Goal: Task Accomplishment & Management: Complete application form

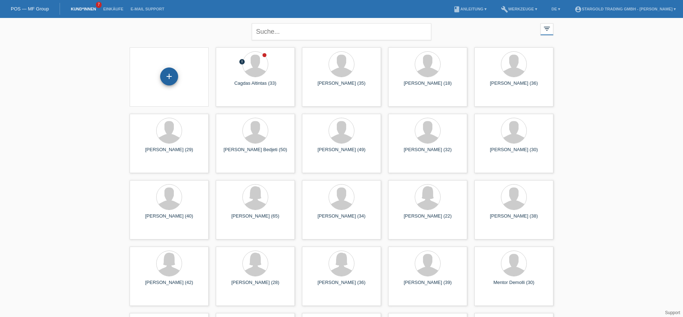
click at [163, 74] on div "+" at bounding box center [169, 77] width 18 height 18
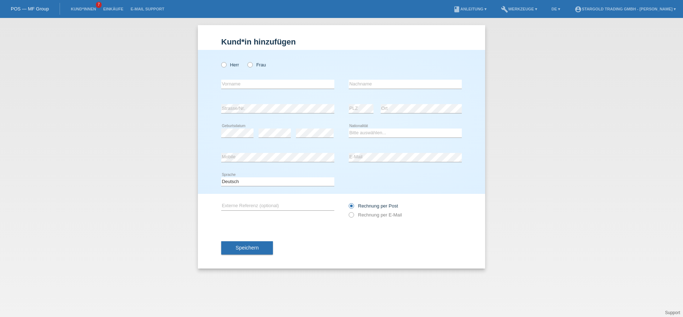
click at [224, 61] on div "Herr Frau" at bounding box center [277, 64] width 113 height 15
click at [220, 61] on icon at bounding box center [220, 61] width 0 height 0
click at [225, 65] on input "Herr" at bounding box center [223, 64] width 5 height 5
radio input "true"
click at [243, 84] on input "text" at bounding box center [277, 84] width 113 height 9
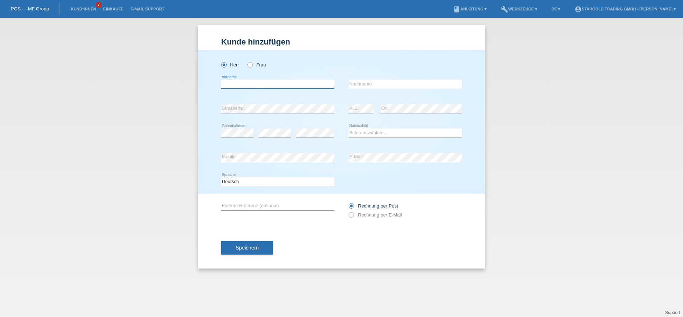
paste input "Nikola"
type input "Nikola"
click at [391, 82] on input "text" at bounding box center [405, 84] width 113 height 9
paste input "Stevanovic"
type input "Stevanovic"
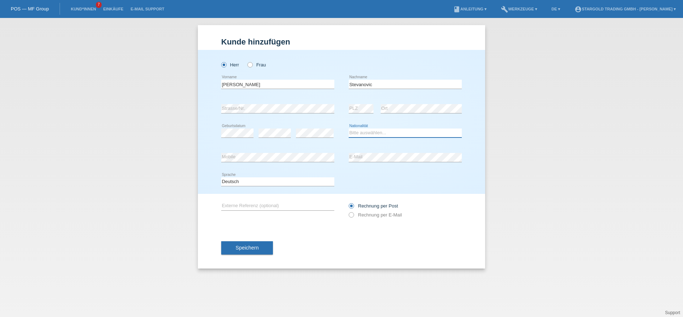
click at [349, 129] on select "Bitte auswählen... Schweiz Deutschland Liechtenstein Österreich ------------ Af…" at bounding box center [405, 133] width 113 height 9
select select "CH"
click option "[GEOGRAPHIC_DATA]" at bounding box center [0, 0] width 0 height 0
click at [356, 219] on div "Rechnung per Post Rechnung per E-Mail" at bounding box center [405, 210] width 113 height 18
click at [357, 216] on label "Rechnung per E-Mail" at bounding box center [375, 214] width 53 height 5
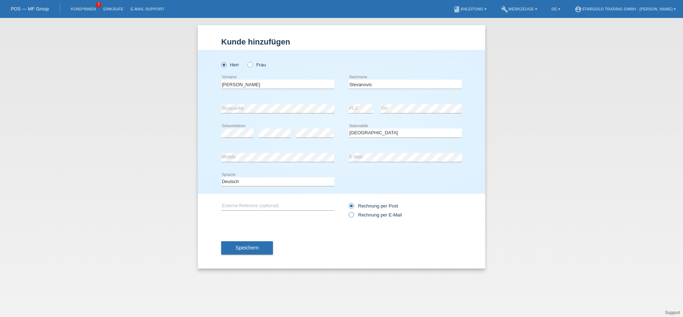
click at [353, 216] on input "Rechnung per E-Mail" at bounding box center [351, 216] width 5 height 9
radio input "true"
click at [225, 244] on button "Speichern" at bounding box center [247, 248] width 52 height 14
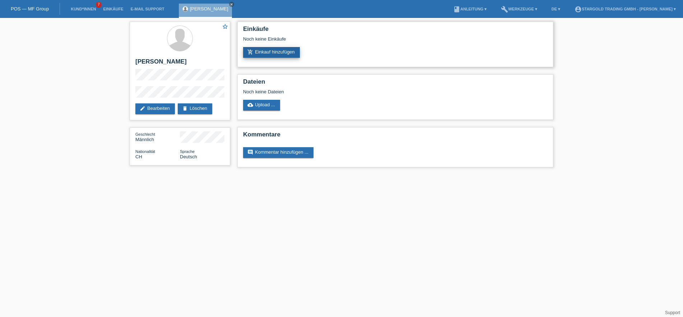
click at [280, 51] on link "add_shopping_cart Einkauf hinzufügen" at bounding box center [271, 52] width 57 height 11
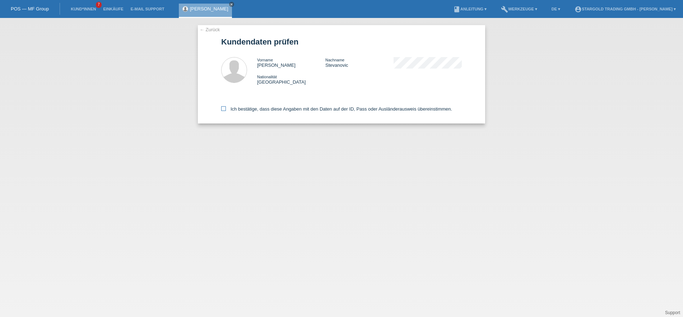
click at [256, 112] on label "Ich bestätige, dass diese Angaben mit den Daten auf der ID, Pass oder Ausländer…" at bounding box center [336, 108] width 231 height 5
click at [226, 111] on input "Ich bestätige, dass diese Angaben mit den Daten auf der ID, Pass oder Ausländer…" at bounding box center [223, 108] width 5 height 5
checkbox input "true"
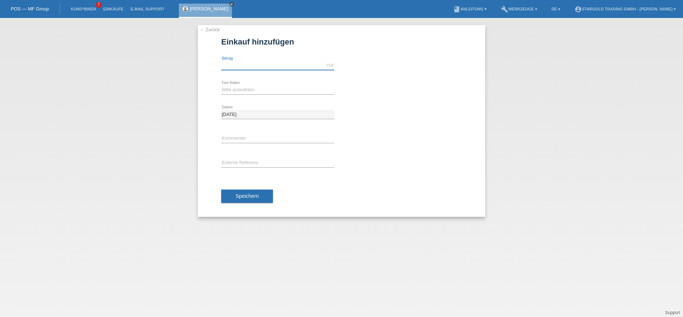
click at [279, 64] on input "text" at bounding box center [277, 65] width 113 height 9
type input "12000.00"
click at [221, 85] on select "Bitte auswählen 6 Raten 12 Raten 18 Raten 24 Raten 36 Raten 48 Raten" at bounding box center [277, 89] width 113 height 9
select select "497"
click option "48 Raten" at bounding box center [0, 0] width 0 height 0
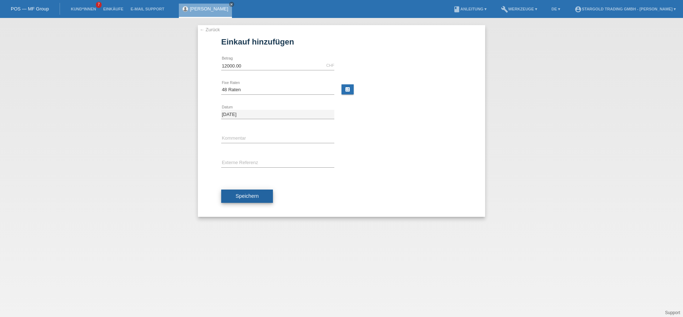
click at [249, 196] on span "Speichern" at bounding box center [247, 196] width 23 height 6
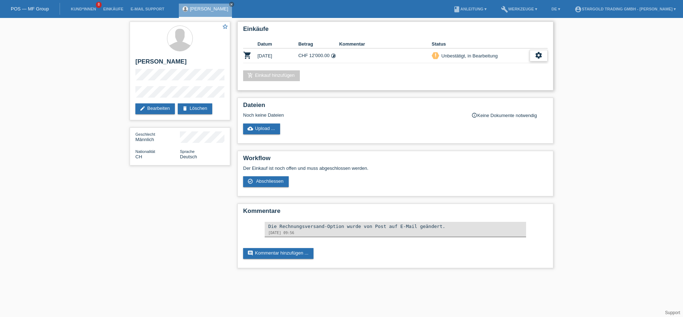
click at [538, 60] on div "settings" at bounding box center [539, 55] width 18 height 11
click at [503, 102] on span "Kunde ist vom Kauf zurückgetreten..." at bounding box center [506, 100] width 79 height 9
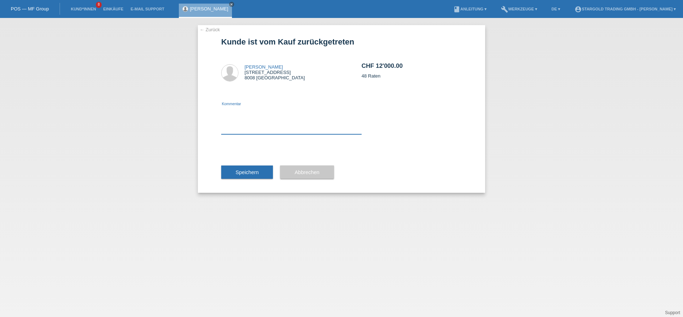
click at [260, 129] on textarea at bounding box center [291, 121] width 140 height 28
click at [228, 112] on textarea "FAlsches preis" at bounding box center [291, 121] width 140 height 28
type textarea "Falsches preis"
click at [249, 166] on div "Speichern" at bounding box center [247, 173] width 52 height 42
click at [249, 170] on span "Speichern" at bounding box center [247, 172] width 23 height 6
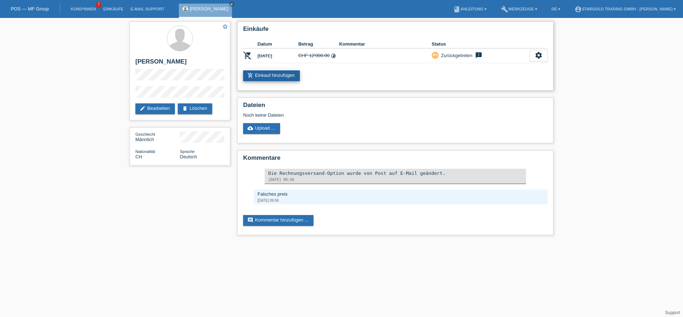
click at [285, 74] on link "add_shopping_cart Einkauf hinzufügen" at bounding box center [271, 75] width 57 height 11
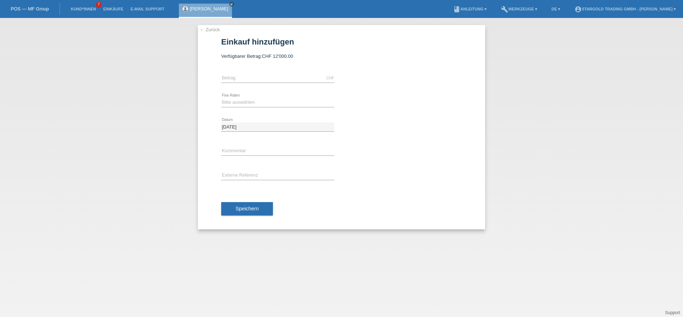
click at [287, 74] on div "CHF error Betrag" at bounding box center [277, 78] width 113 height 24
click at [255, 78] on input "text" at bounding box center [277, 78] width 113 height 9
type input "11690.00"
click at [221, 98] on select "Bitte auswählen 6 Raten 12 Raten 18 Raten 24 Raten 36 Raten 48 Raten" at bounding box center [277, 102] width 113 height 9
select select "497"
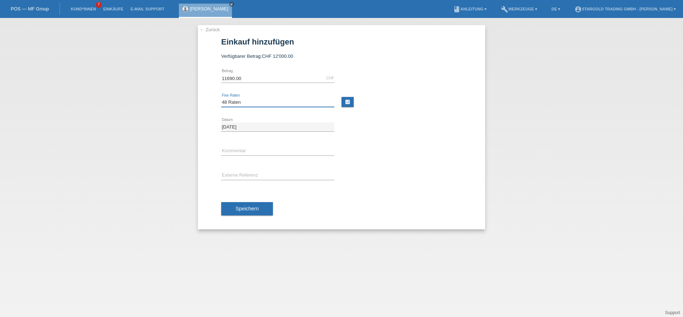
click option "48 Raten" at bounding box center [0, 0] width 0 height 0
click at [263, 209] on button "Speichern" at bounding box center [247, 209] width 52 height 14
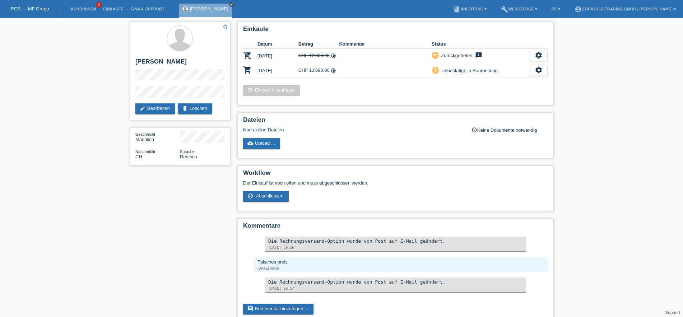
click at [230, 3] on icon "close" at bounding box center [232, 5] width 4 height 4
click at [36, 9] on link "POS — MF Group" at bounding box center [30, 8] width 38 height 5
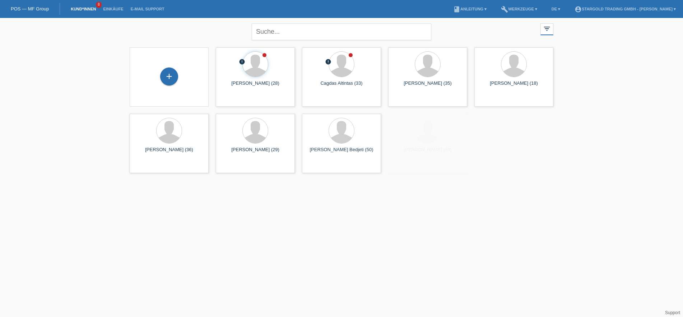
click at [187, 94] on div "+" at bounding box center [169, 76] width 79 height 59
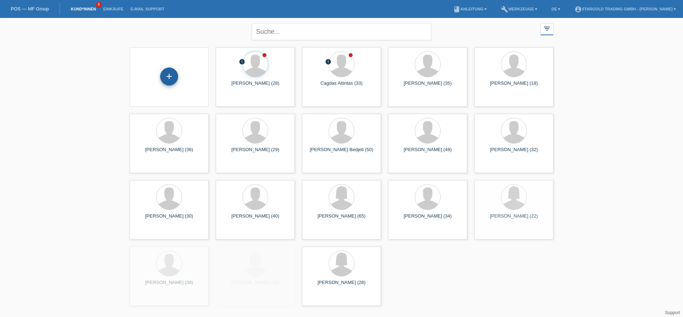
click at [163, 77] on div "+" at bounding box center [169, 77] width 18 height 18
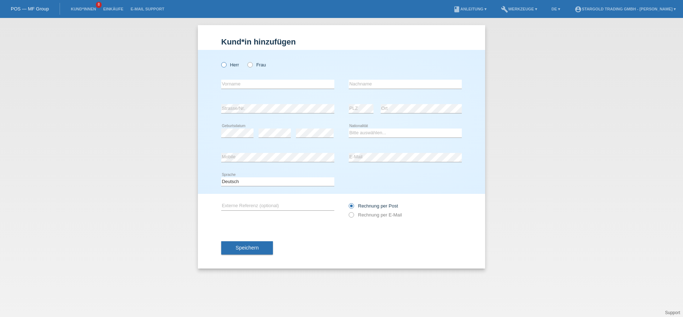
click at [221, 66] on input "Herr" at bounding box center [223, 64] width 5 height 5
radio input "true"
click at [280, 83] on input "text" at bounding box center [277, 84] width 113 height 9
paste input "Nergim"
type input "Nergim"
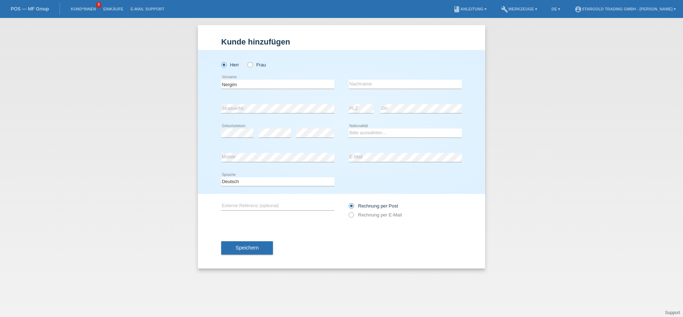
click at [370, 90] on div "error Nachname" at bounding box center [405, 84] width 113 height 24
click at [373, 88] on input "text" at bounding box center [405, 84] width 113 height 9
paste input "Haliti"
type input "Haliti"
click at [264, 138] on icon at bounding box center [275, 138] width 32 height 0
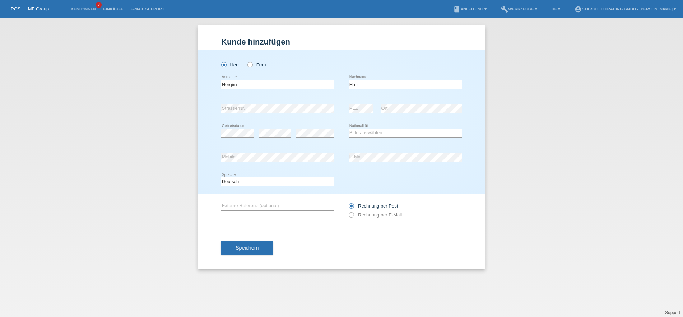
click at [299, 124] on div "error" at bounding box center [315, 133] width 38 height 24
click at [349, 129] on select "Bitte auswählen... Schweiz Deutschland Liechtenstein Österreich ------------ Af…" at bounding box center [405, 133] width 113 height 9
select select "CH"
click option "[GEOGRAPHIC_DATA]" at bounding box center [0, 0] width 0 height 0
click at [306, 151] on div "error Mobile" at bounding box center [277, 157] width 113 height 24
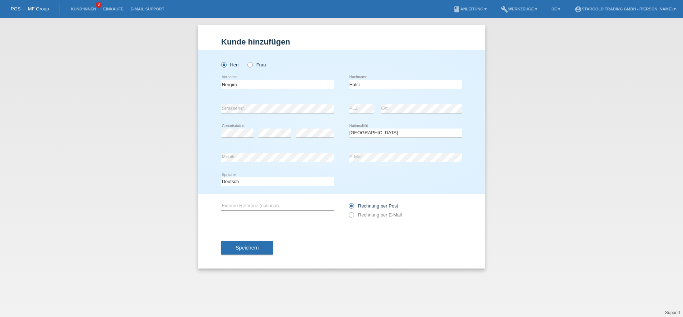
click at [309, 170] on div "Herr Frau Nergim error Vorname C" at bounding box center [341, 122] width 287 height 144
click at [309, 166] on div "error Mobile" at bounding box center [277, 157] width 113 height 24
click at [389, 153] on div "error E-Mail" at bounding box center [405, 157] width 113 height 24
click at [391, 219] on div "Rechnung per Post Rechnung per E-Mail" at bounding box center [405, 210] width 113 height 18
click at [393, 215] on label "Rechnung per E-Mail" at bounding box center [375, 214] width 53 height 5
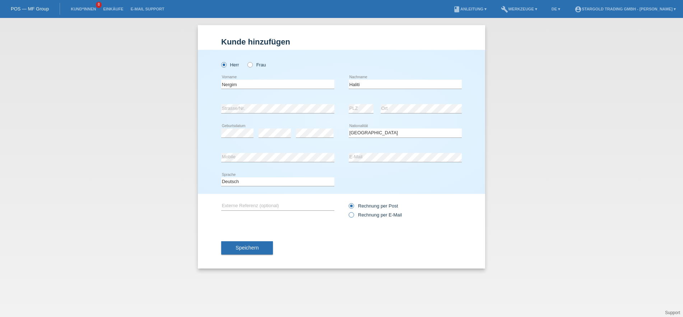
click at [353, 215] on input "Rechnung per E-Mail" at bounding box center [351, 216] width 5 height 9
radio input "true"
click at [237, 247] on span "Speichern" at bounding box center [247, 248] width 23 height 6
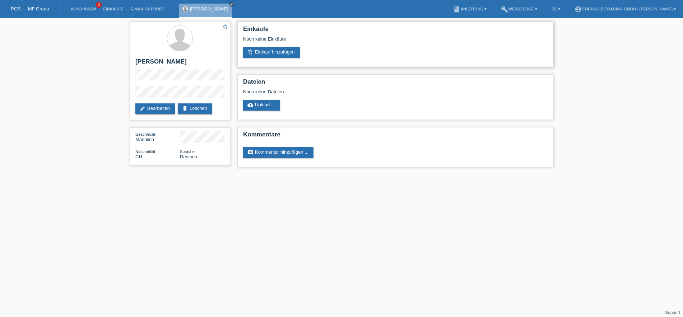
click at [259, 60] on div "Einkäufe Noch keine Einkäufe add_shopping_cart Einkauf hinzufügen" at bounding box center [395, 45] width 316 height 46
click at [262, 59] on div "Einkäufe Noch keine Einkäufe add_shopping_cart Einkauf hinzufügen" at bounding box center [395, 45] width 316 height 46
click at [266, 56] on link "add_shopping_cart Einkauf hinzufügen" at bounding box center [271, 52] width 57 height 11
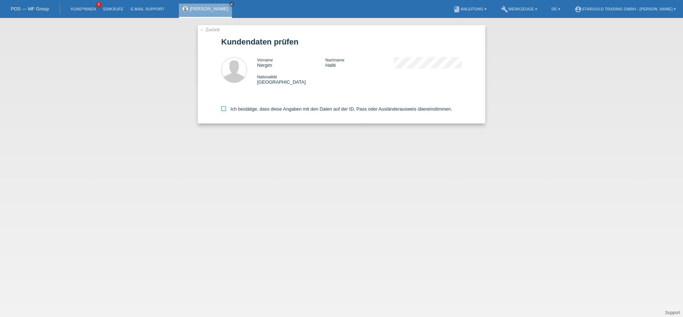
click at [249, 112] on label "Ich bestätige, dass diese Angaben mit den Daten auf der ID, Pass oder Ausländer…" at bounding box center [336, 108] width 231 height 5
click at [226, 111] on input "Ich bestätige, dass diese Angaben mit den Daten auf der ID, Pass oder Ausländer…" at bounding box center [223, 108] width 5 height 5
checkbox input "true"
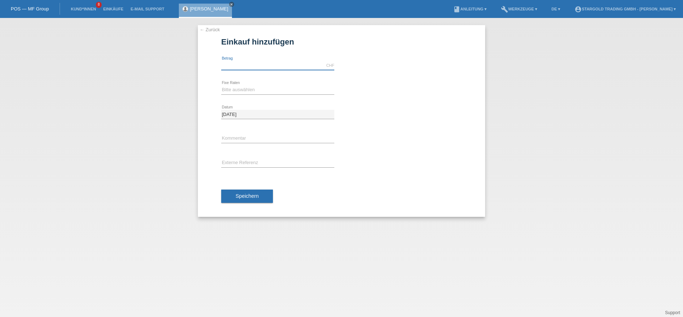
click at [281, 67] on input "text" at bounding box center [277, 65] width 113 height 9
type input "8190.00"
click at [249, 85] on div "Bitte auswählen 6 Raten 12 Raten 18 Raten 24 Raten 36 Raten 48 Raten error Fixe…" at bounding box center [277, 90] width 113 height 24
click at [221, 85] on select "Bitte auswählen 6 Raten 12 Raten 18 Raten 24 Raten 36 Raten 48 Raten" at bounding box center [277, 89] width 113 height 9
select select "497"
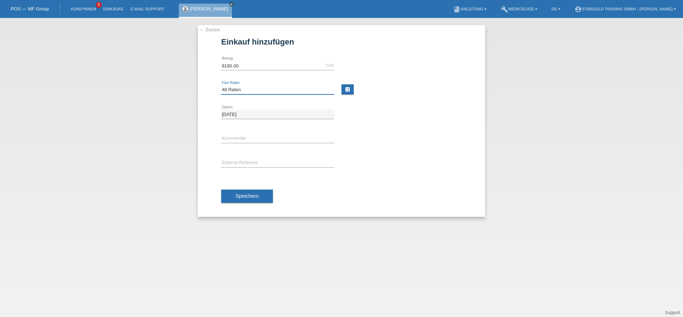
click option "48 Raten" at bounding box center [0, 0] width 0 height 0
click at [249, 195] on span "Speichern" at bounding box center [247, 196] width 23 height 6
